Goal: Navigation & Orientation: Find specific page/section

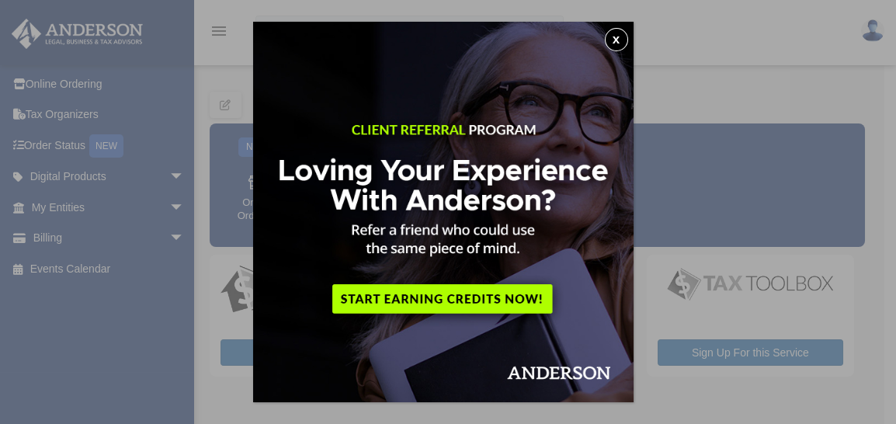
click at [623, 48] on button "x" at bounding box center [616, 39] width 23 height 23
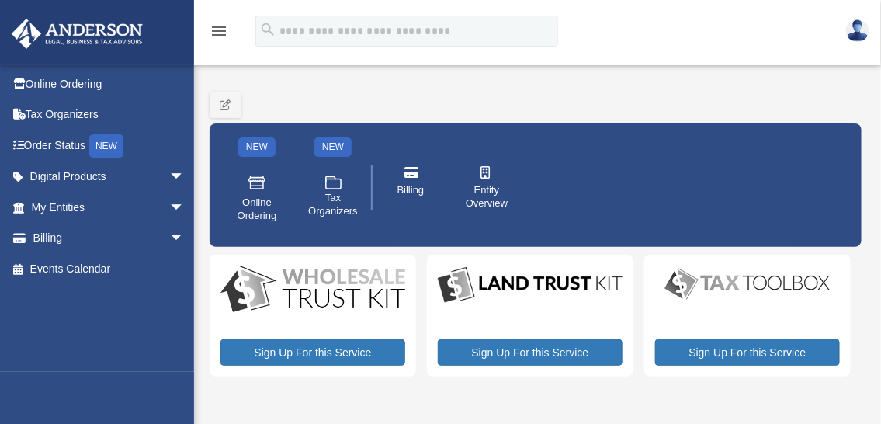
click at [337, 303] on img at bounding box center [313, 290] width 185 height 49
click at [290, 335] on div "Sign Up For this Service" at bounding box center [313, 316] width 207 height 122
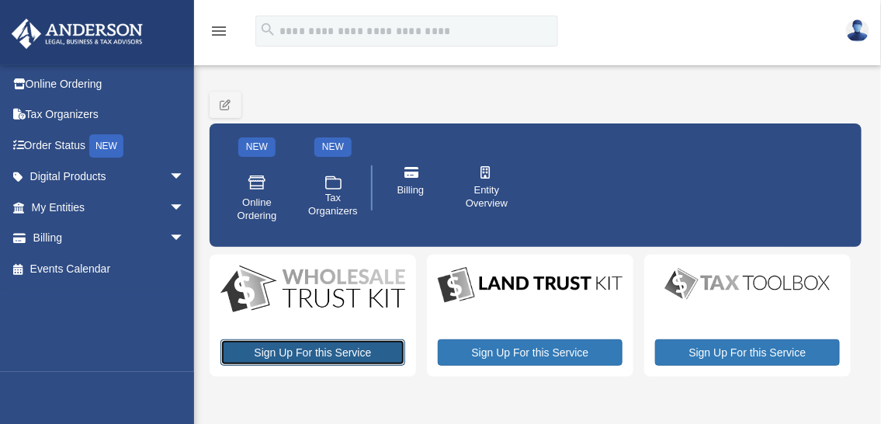
click at [290, 360] on link "Sign Up For this Service" at bounding box center [313, 352] width 185 height 26
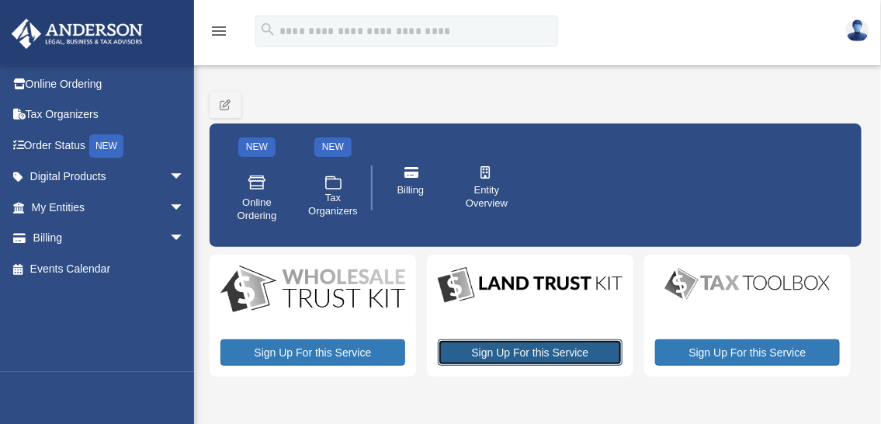
click at [537, 357] on link "Sign Up For this Service" at bounding box center [530, 352] width 185 height 26
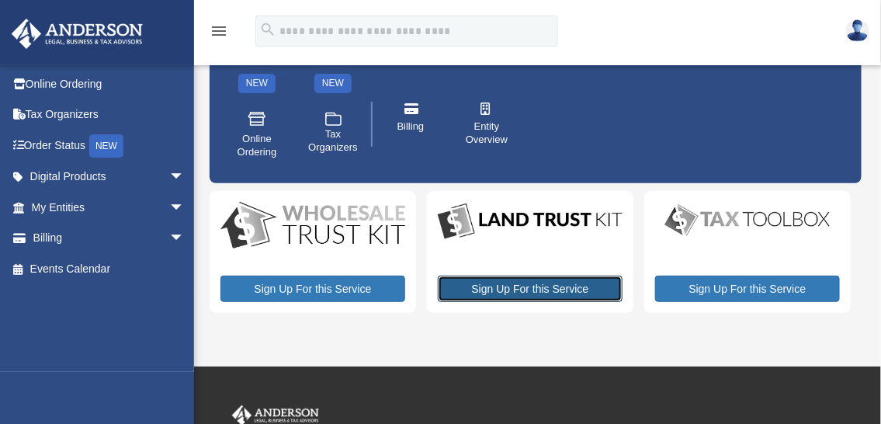
scroll to position [194, 0]
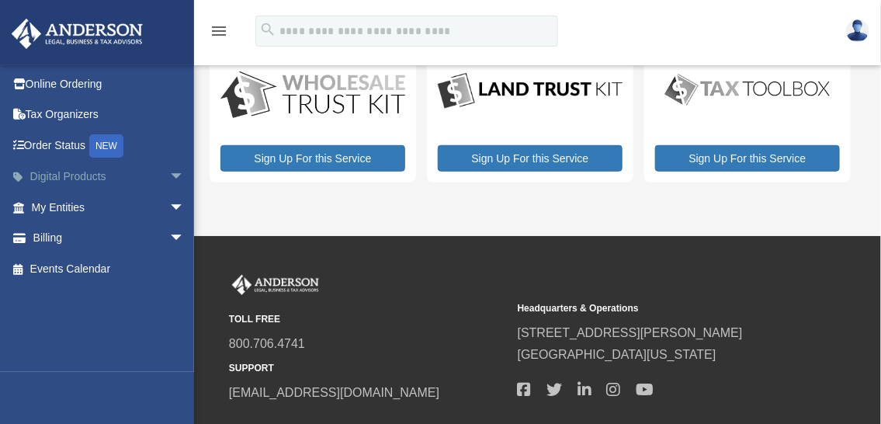
click at [135, 168] on link "Digital Products arrow_drop_down" at bounding box center [109, 177] width 197 height 31
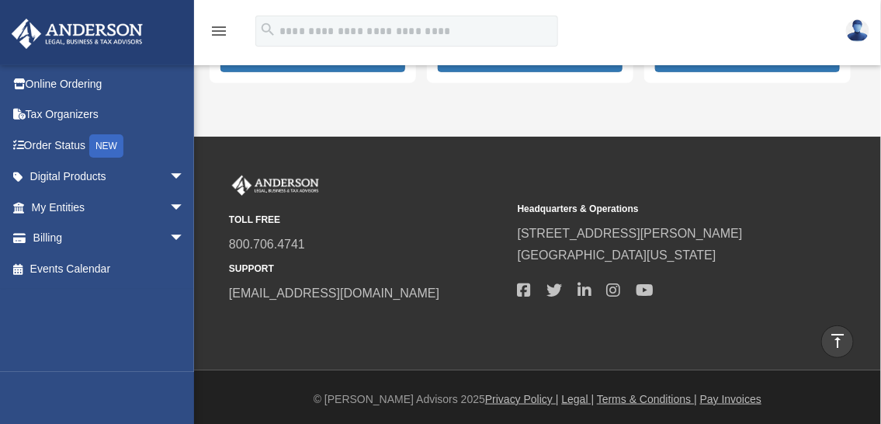
scroll to position [296, 0]
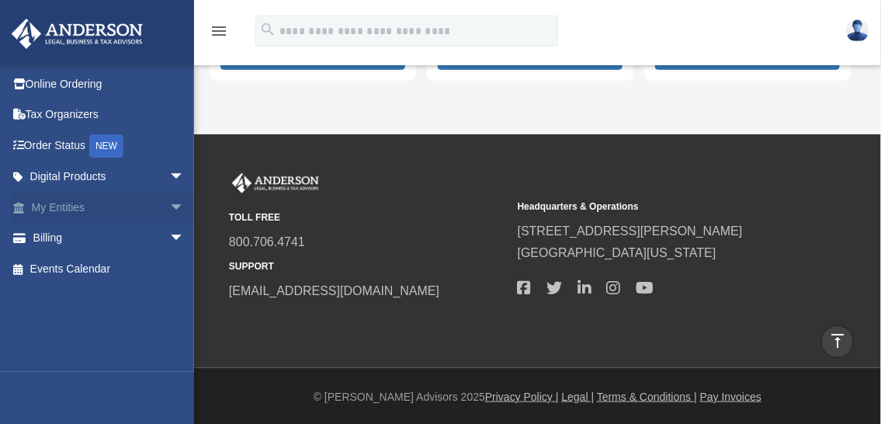
click at [103, 203] on link "My Entities arrow_drop_down" at bounding box center [109, 207] width 197 height 31
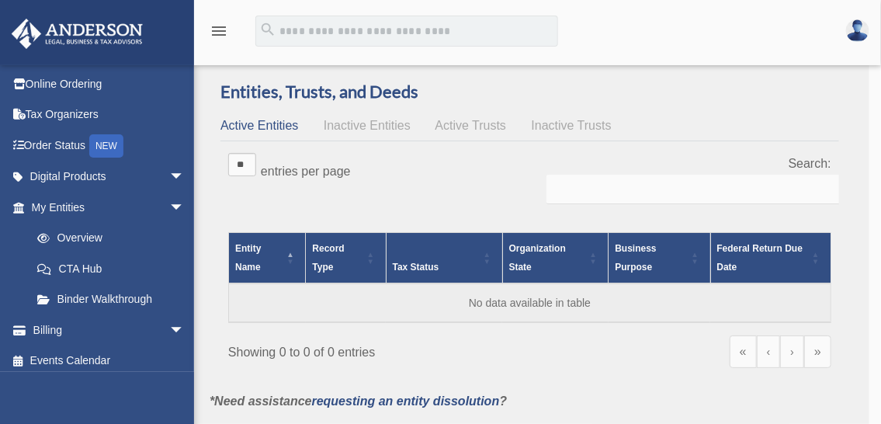
scroll to position [194, 0]
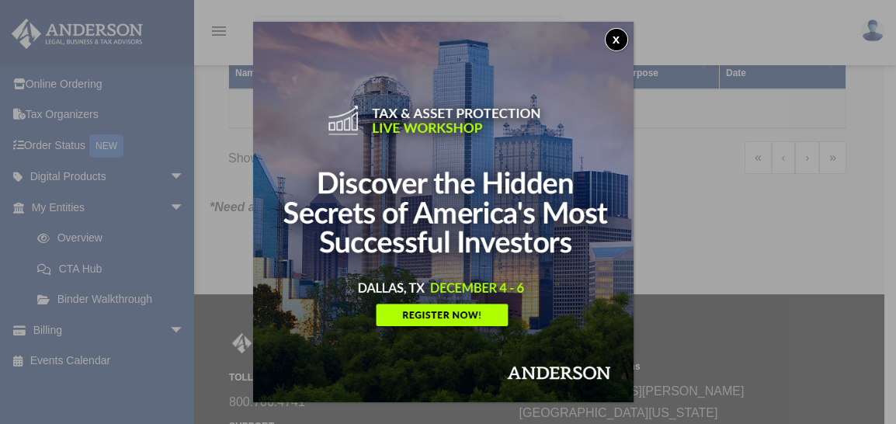
click at [623, 41] on button "x" at bounding box center [616, 39] width 23 height 23
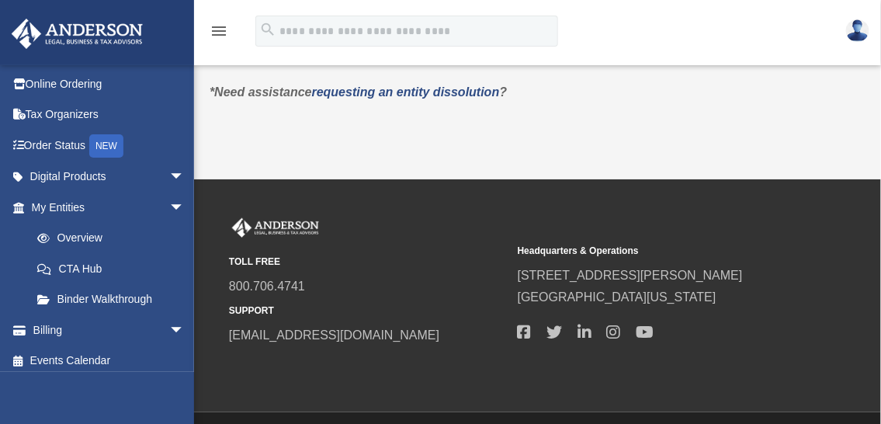
scroll to position [367, 0]
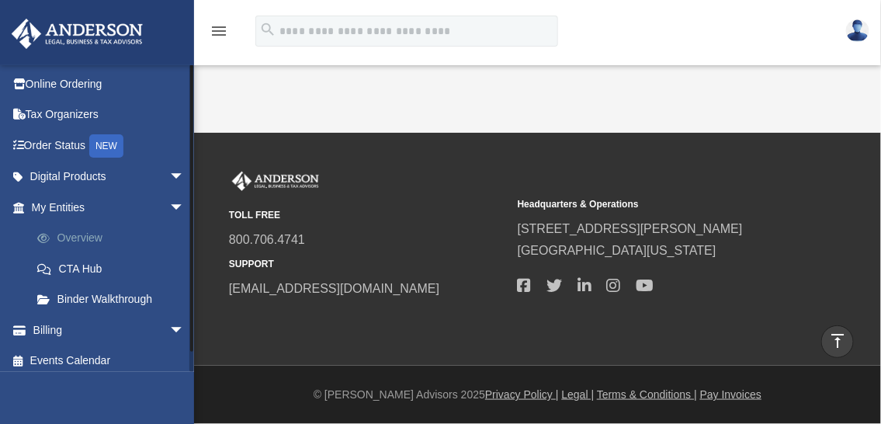
click at [117, 238] on link "Overview" at bounding box center [115, 238] width 186 height 31
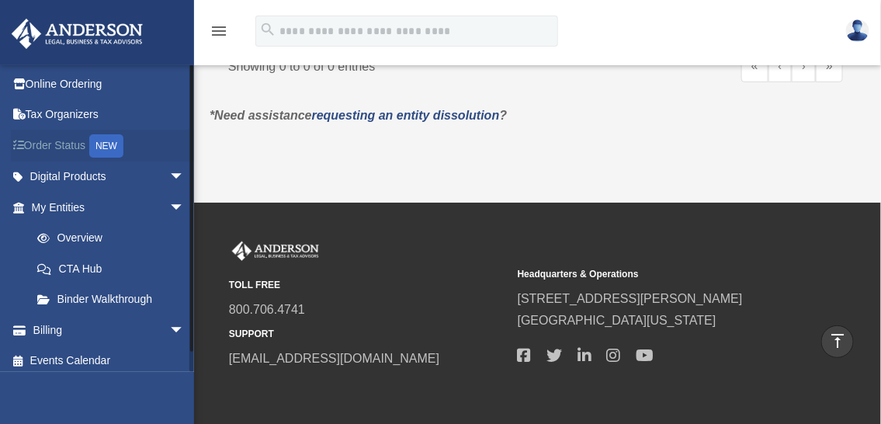
scroll to position [270, 0]
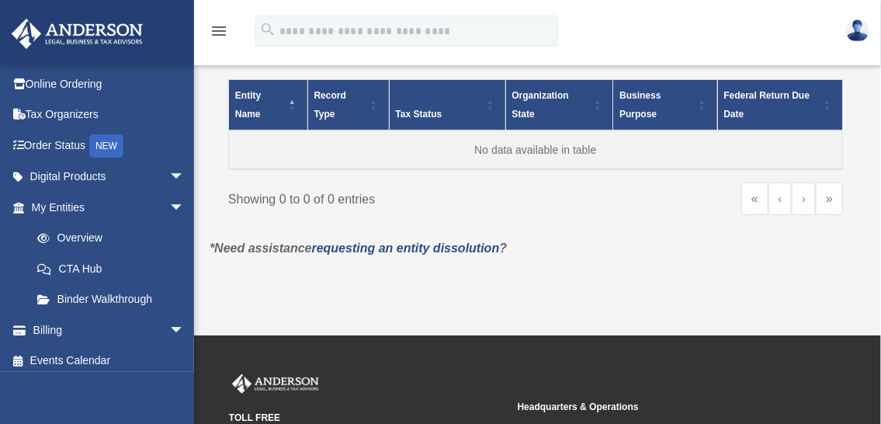
scroll to position [194, 0]
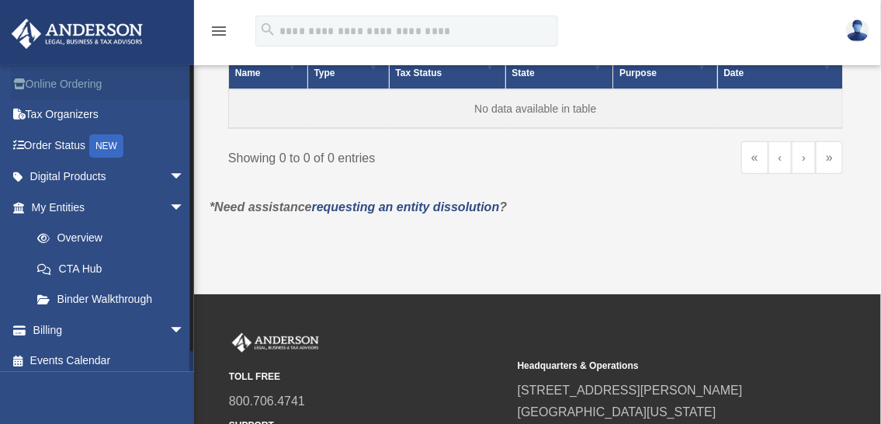
click at [128, 92] on link "Online Ordering" at bounding box center [109, 83] width 197 height 31
